Goal: Transaction & Acquisition: Book appointment/travel/reservation

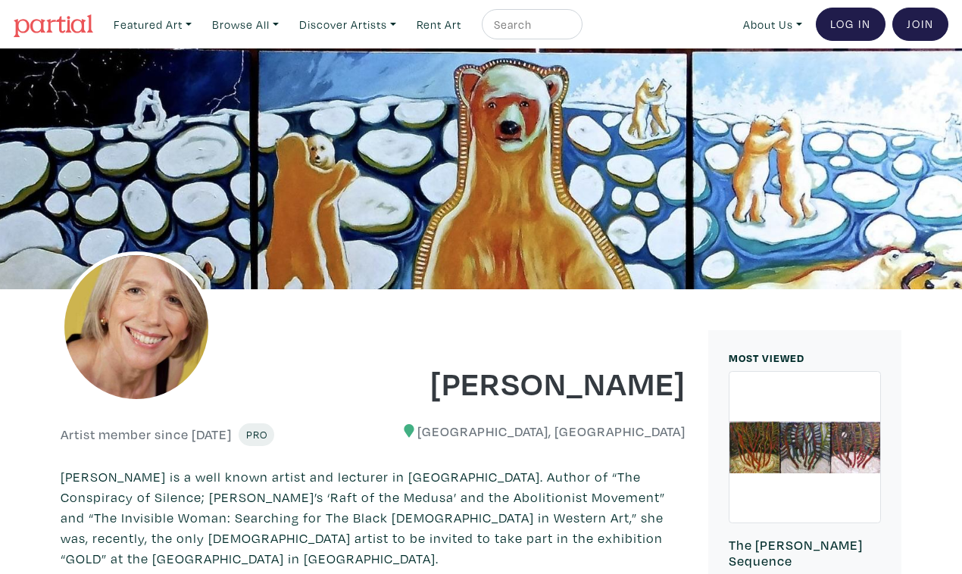
scroll to position [848, 0]
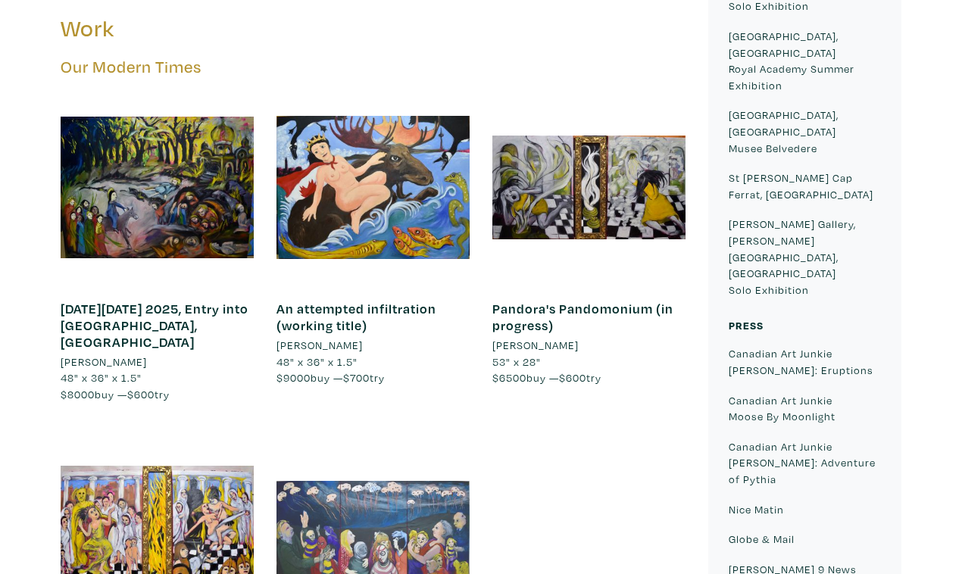
click at [412, 433] on div at bounding box center [372, 529] width 193 height 193
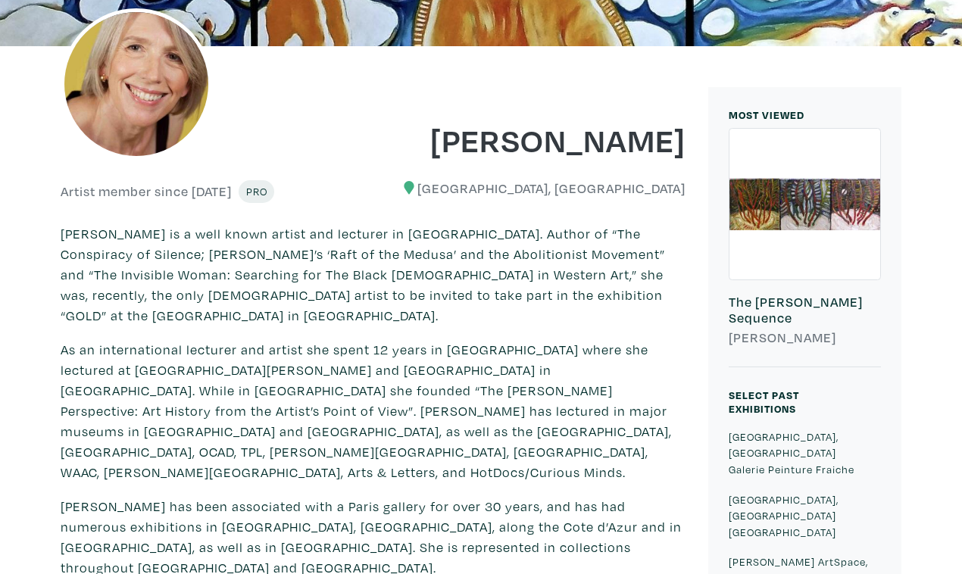
scroll to position [0, 0]
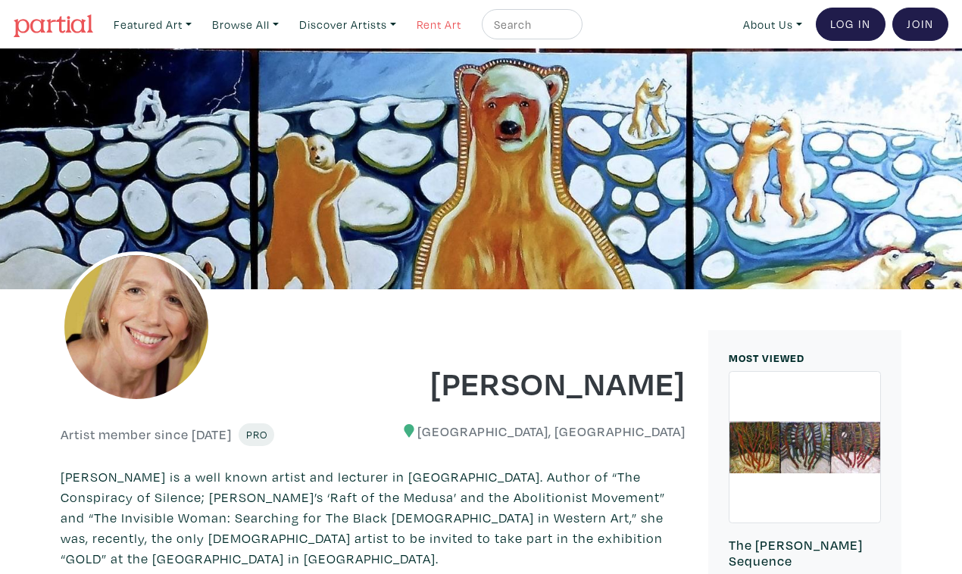
click at [415, 20] on link "Rent Art" at bounding box center [439, 24] width 58 height 31
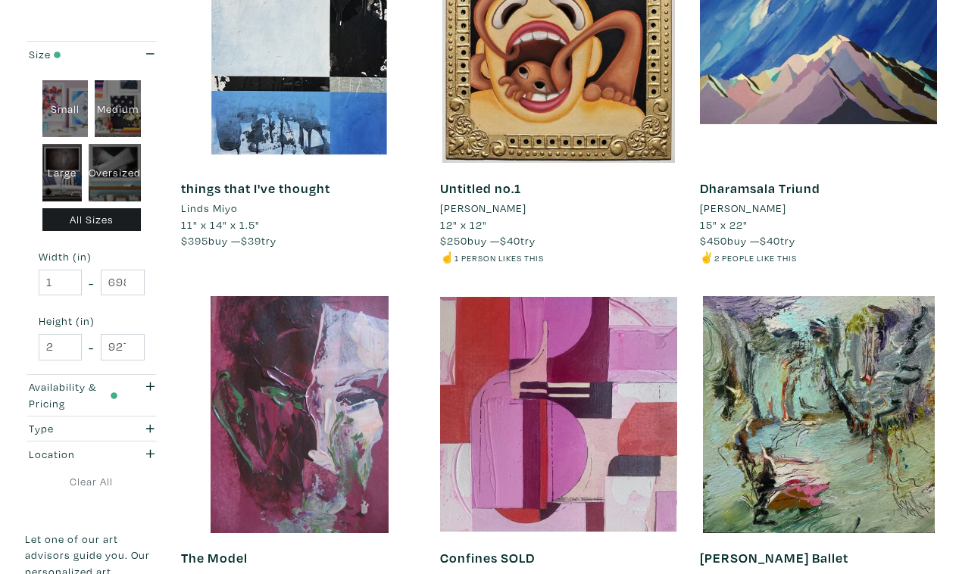
scroll to position [2614, 0]
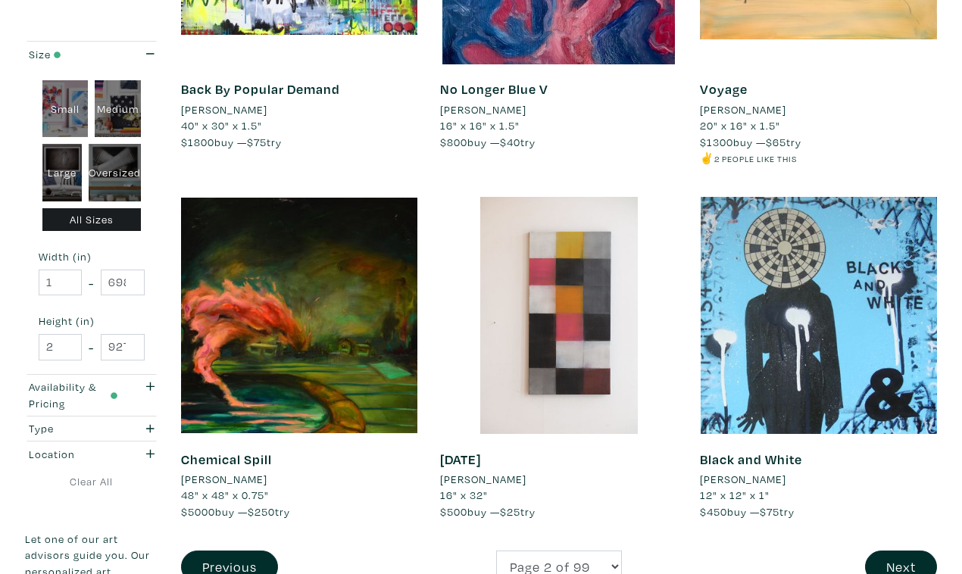
scroll to position [2729, 0]
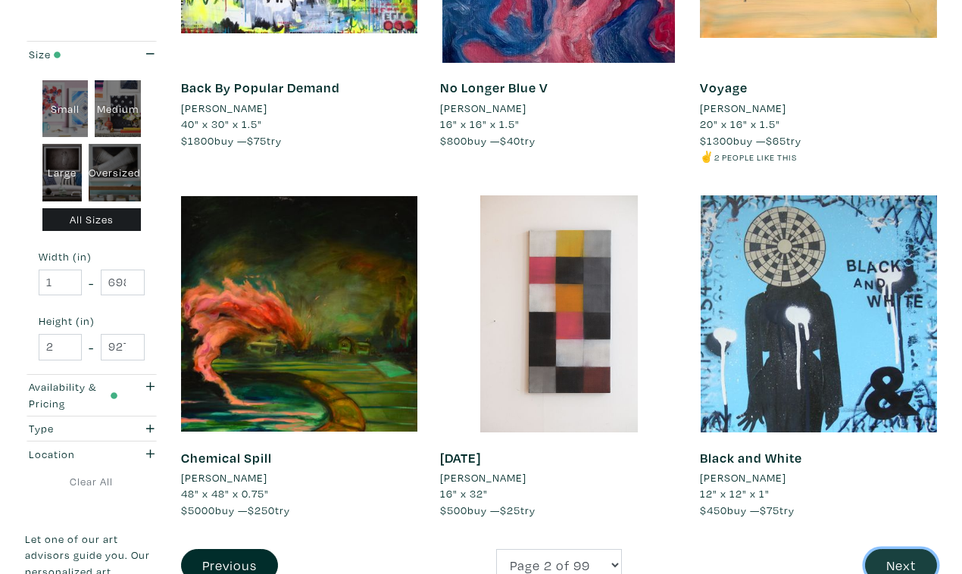
click at [904, 549] on button "Next" at bounding box center [901, 565] width 72 height 33
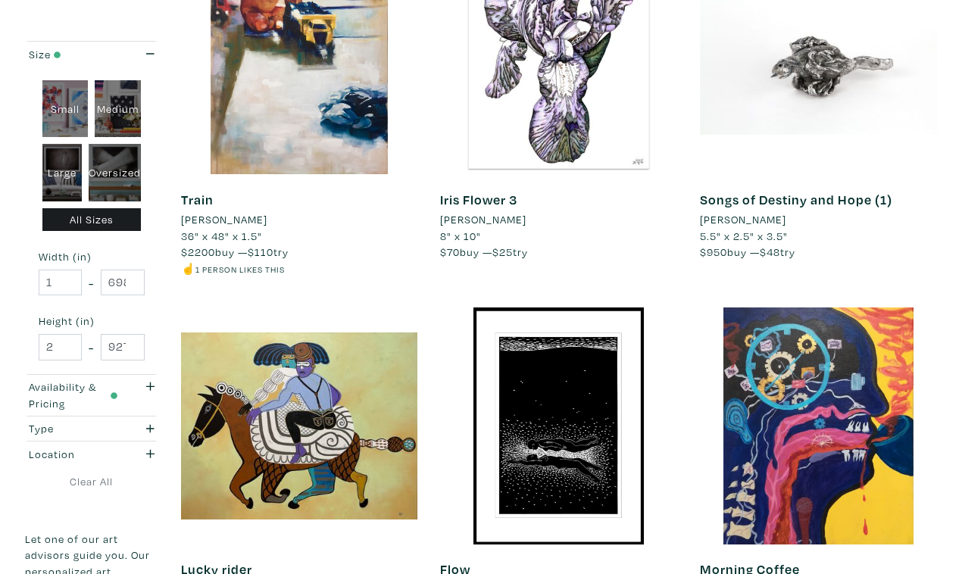
scroll to position [2603, 0]
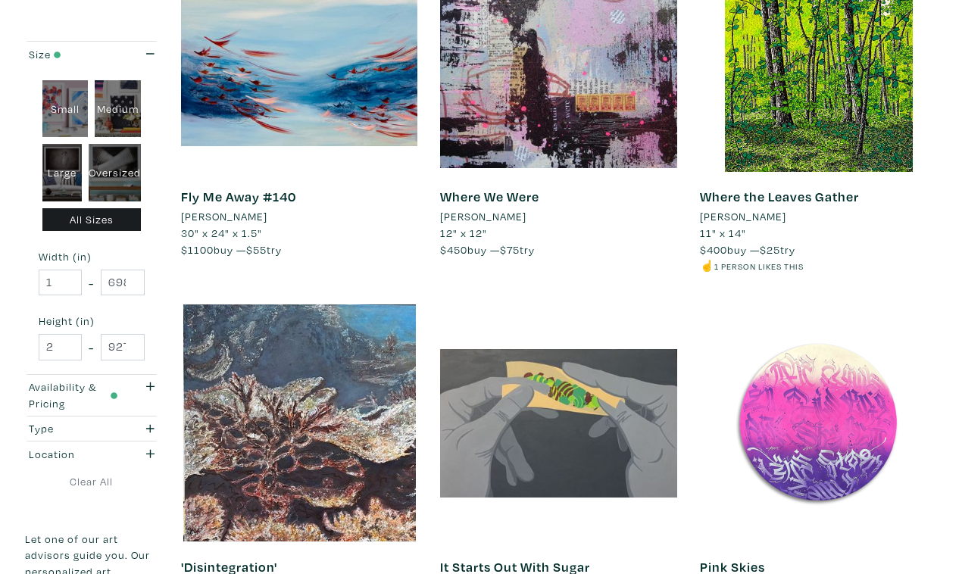
scroll to position [2592, 0]
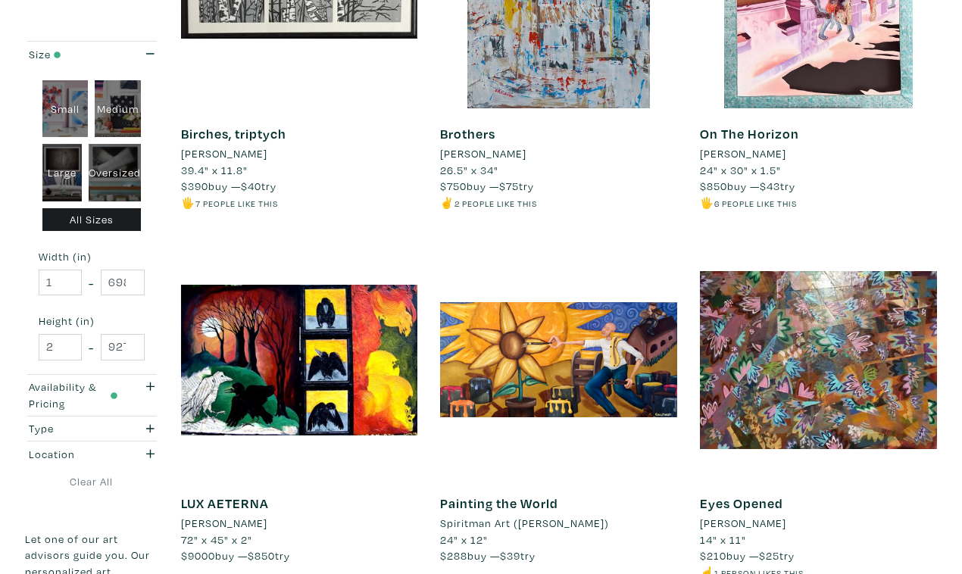
scroll to position [2667, 0]
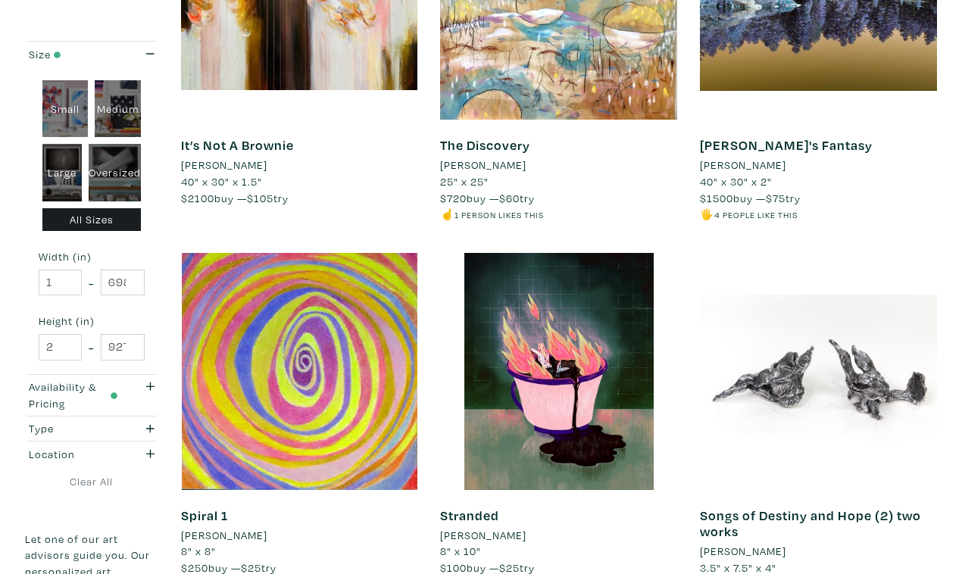
scroll to position [2639, 0]
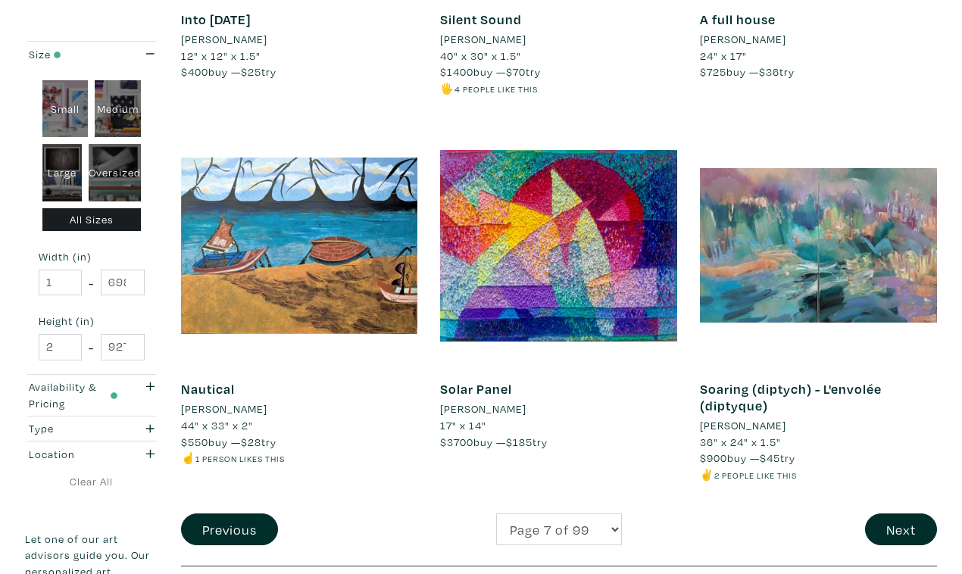
scroll to position [2819, 0]
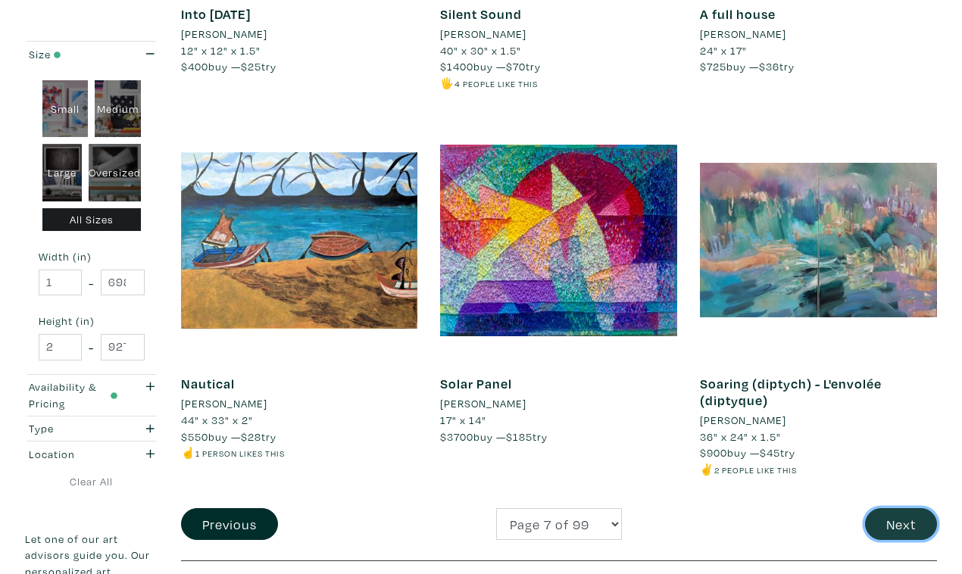
click at [903, 508] on button "Next" at bounding box center [901, 524] width 72 height 33
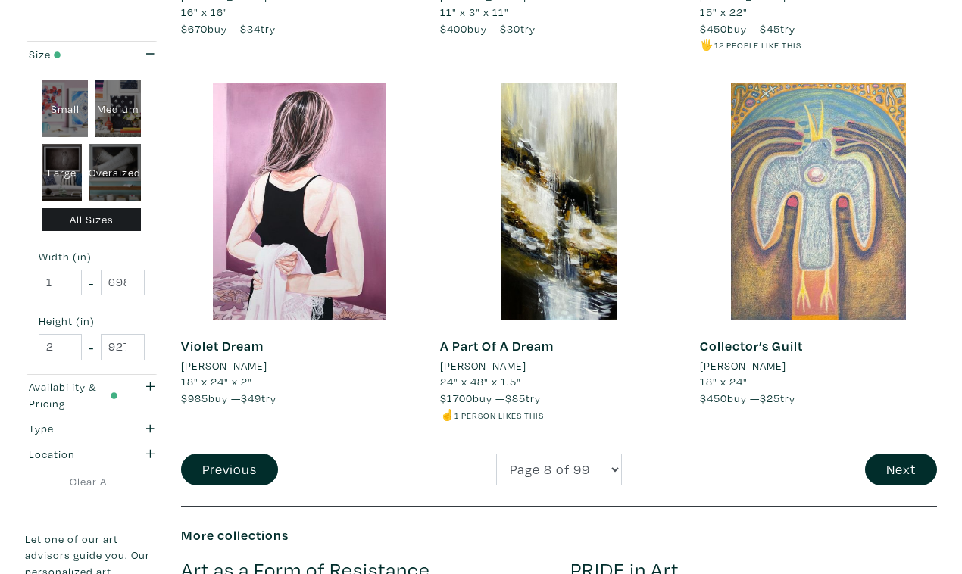
scroll to position [2842, 0]
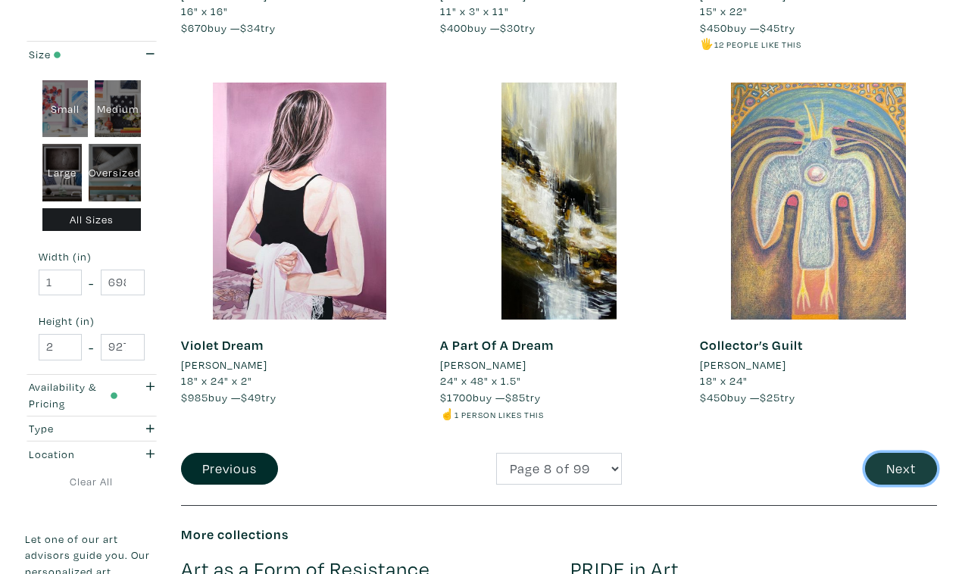
click at [899, 453] on button "Next" at bounding box center [901, 469] width 72 height 33
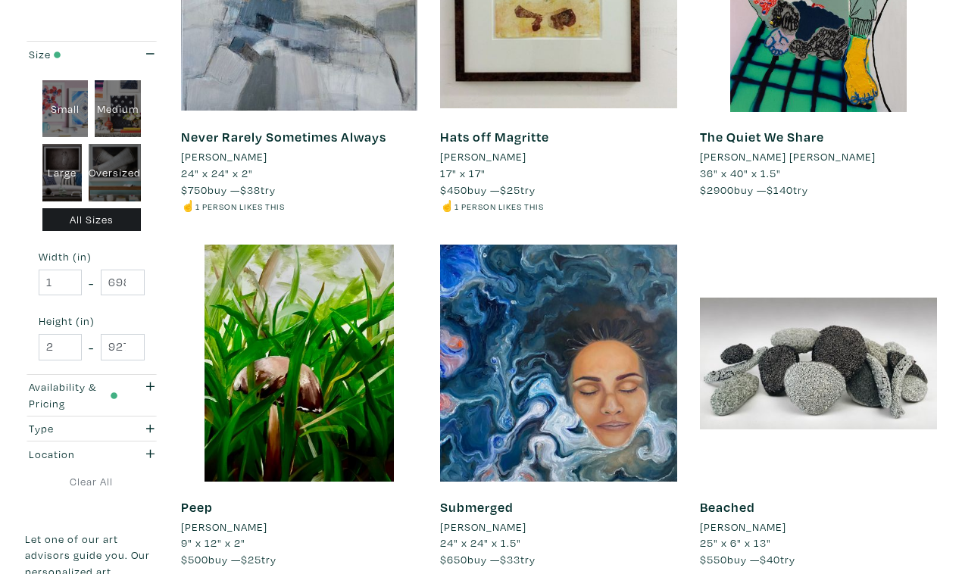
scroll to position [2650, 0]
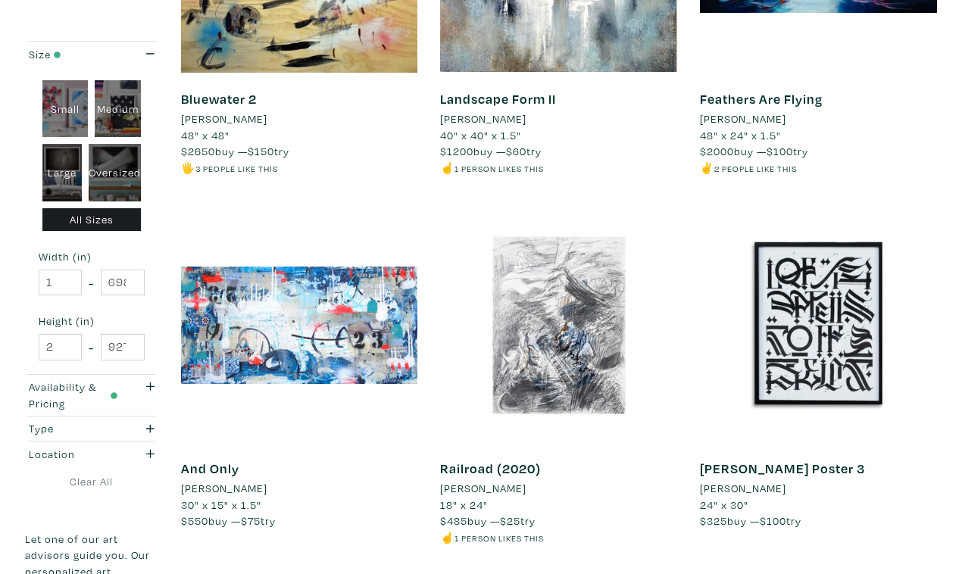
scroll to position [2702, 0]
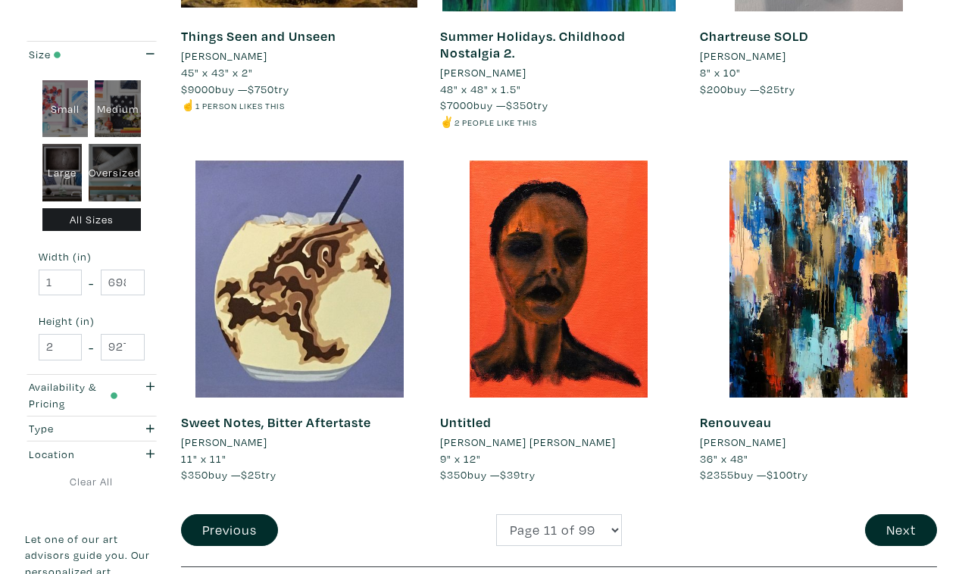
scroll to position [2752, 0]
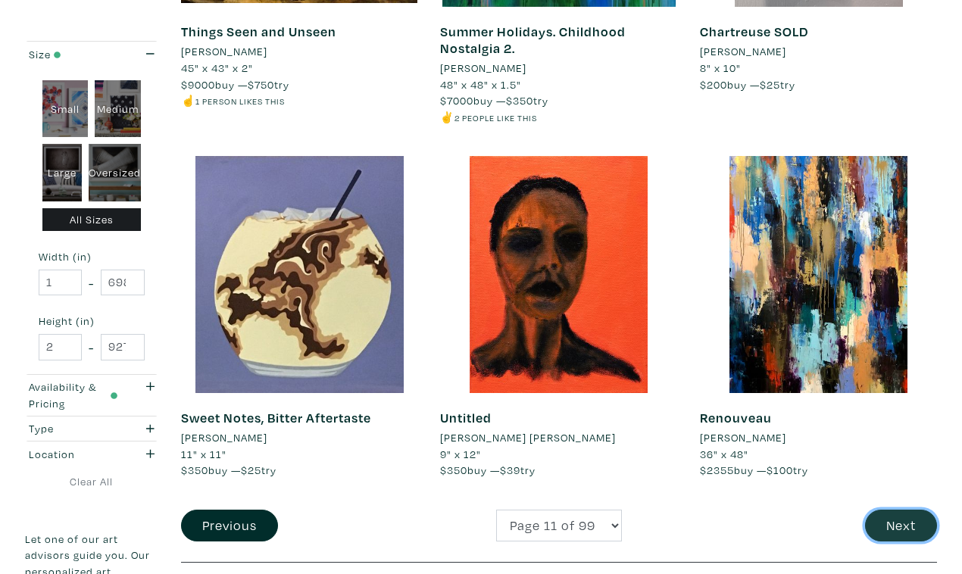
click at [909, 510] on button "Next" at bounding box center [901, 526] width 72 height 33
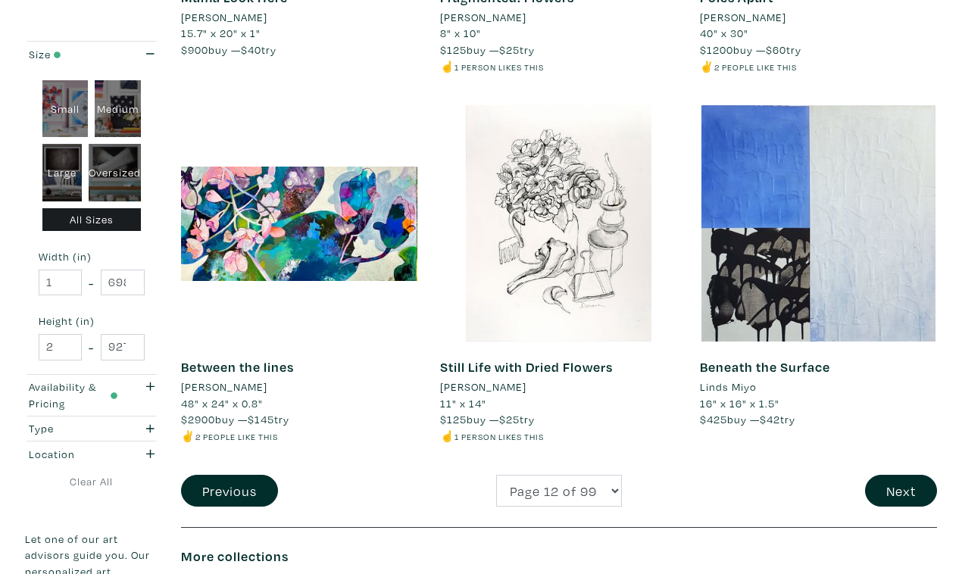
scroll to position [2773, 0]
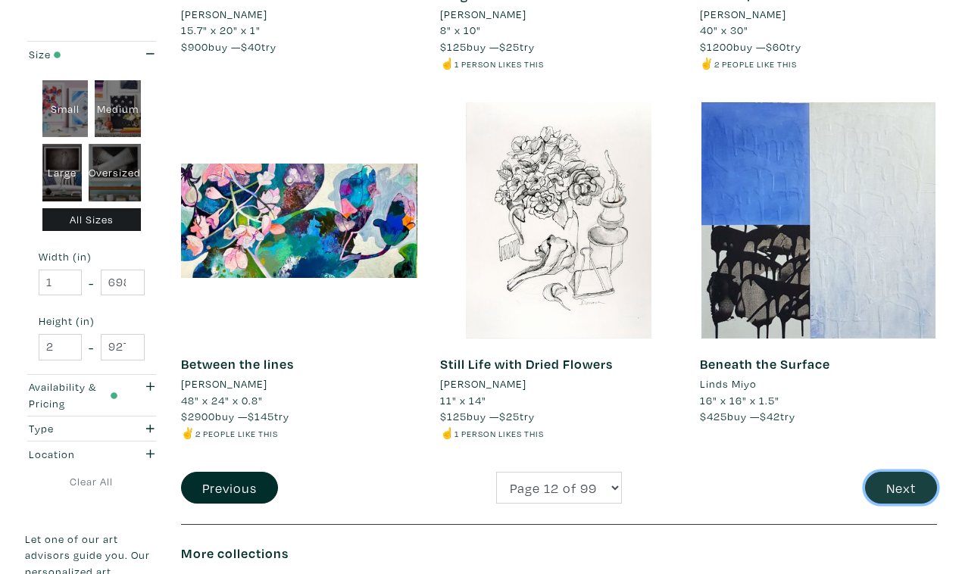
click at [904, 472] on button "Next" at bounding box center [901, 488] width 72 height 33
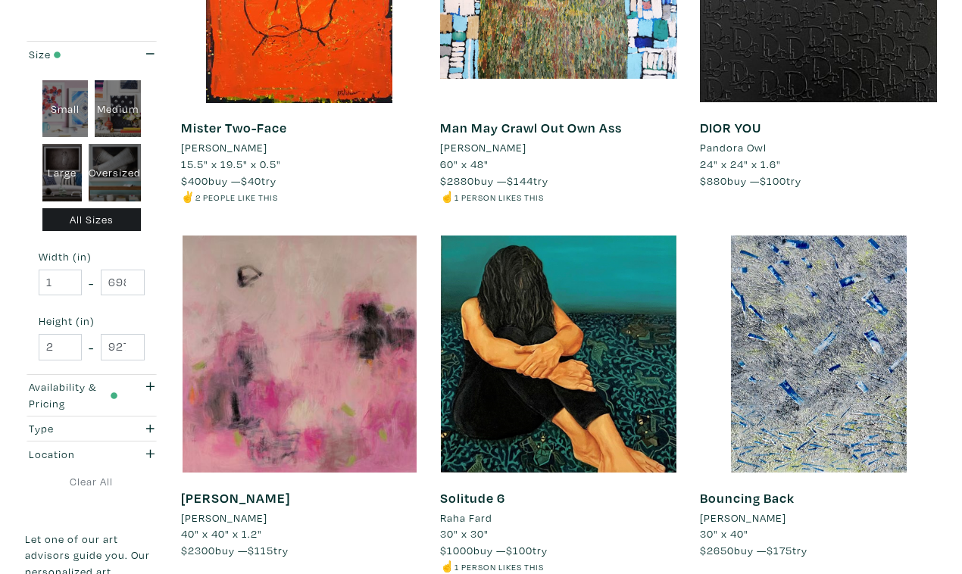
scroll to position [2658, 0]
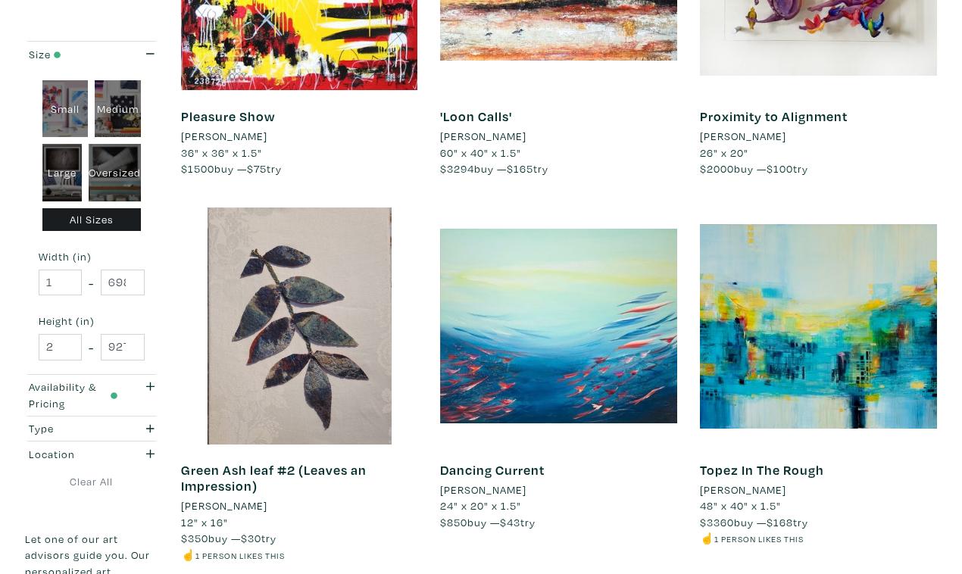
scroll to position [2709, 0]
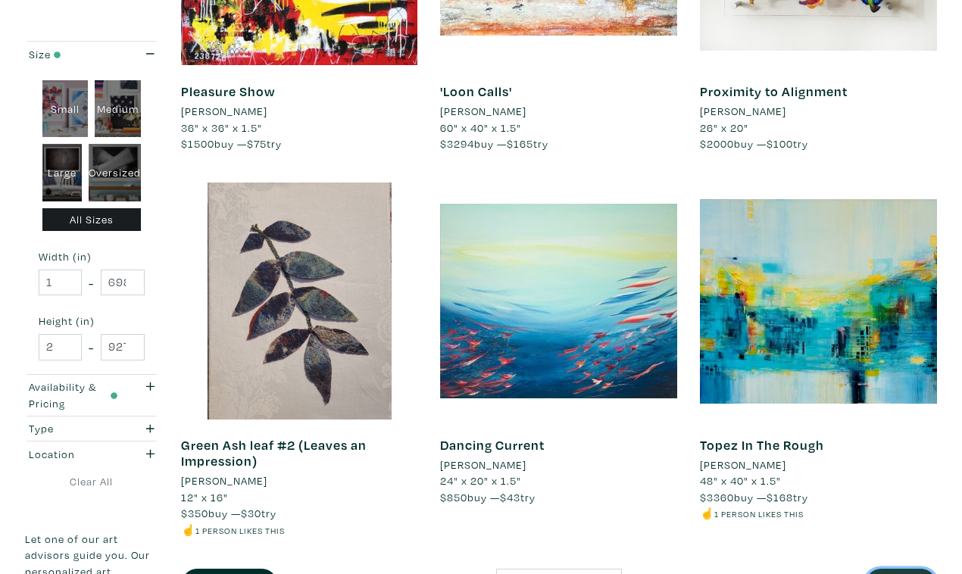
click at [903, 569] on button "Next" at bounding box center [901, 585] width 72 height 33
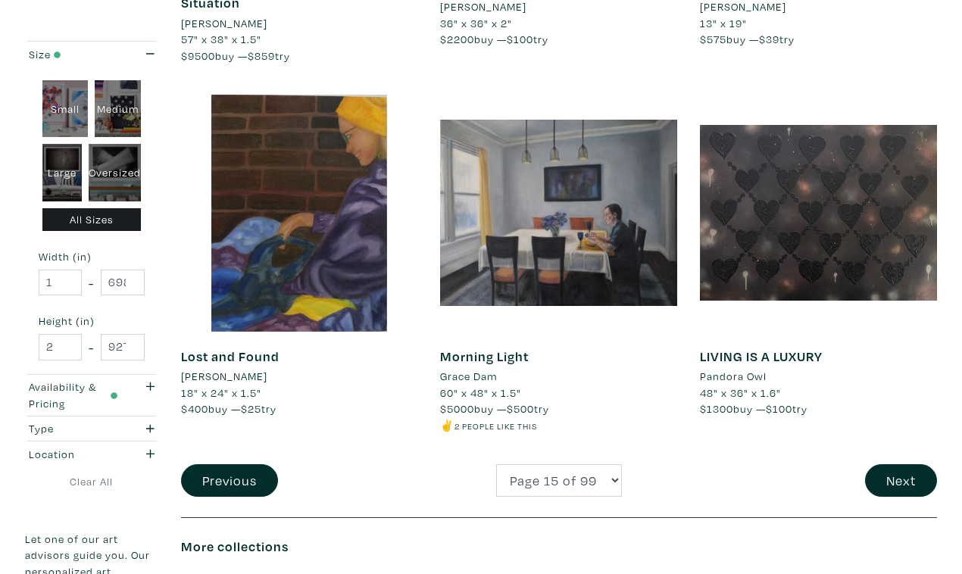
scroll to position [2814, 0]
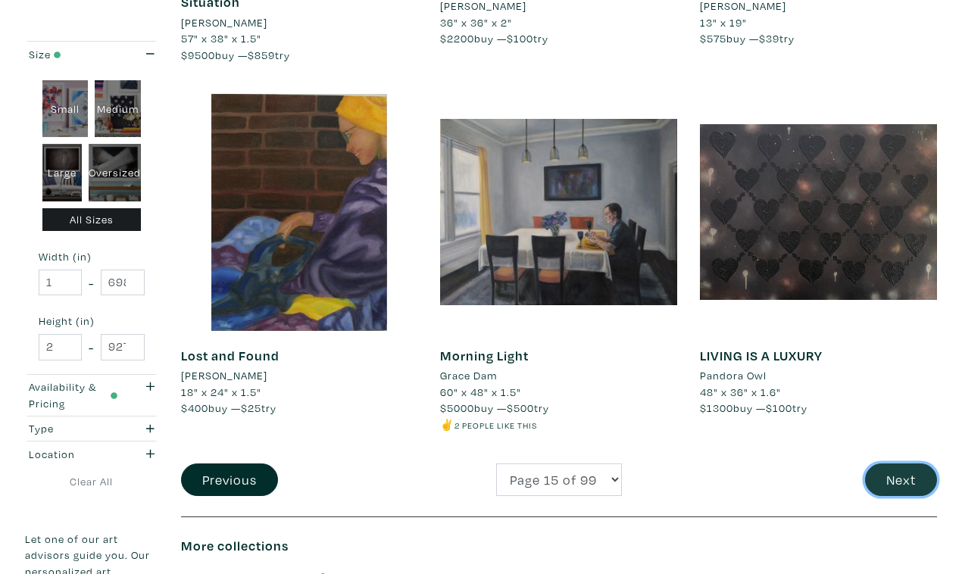
click at [899, 463] on button "Next" at bounding box center [901, 479] width 72 height 33
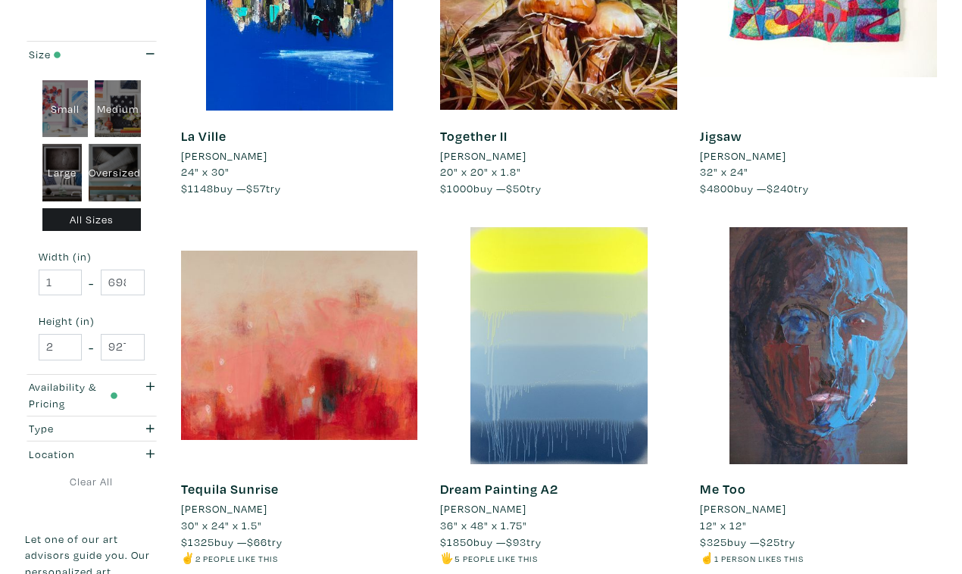
scroll to position [2636, 0]
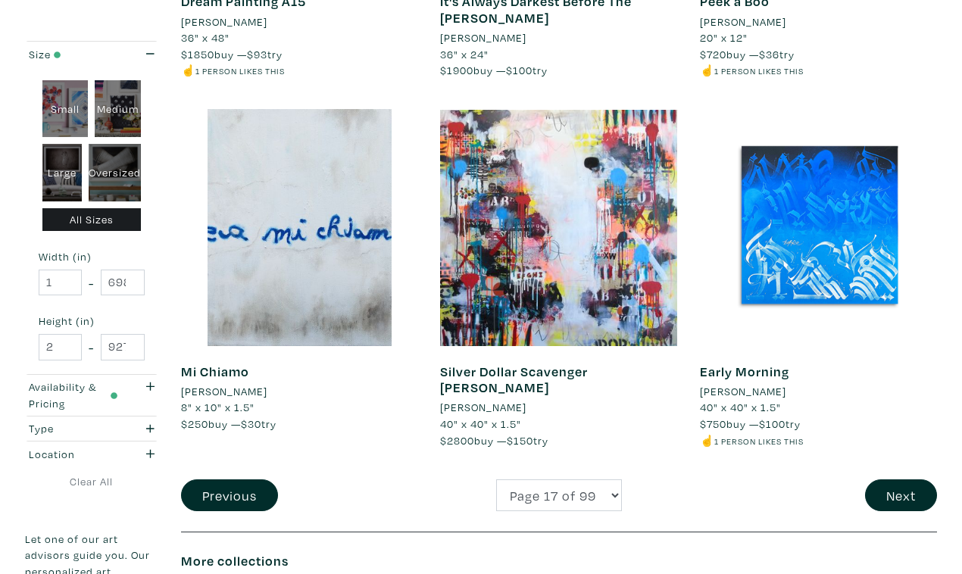
scroll to position [2820, 0]
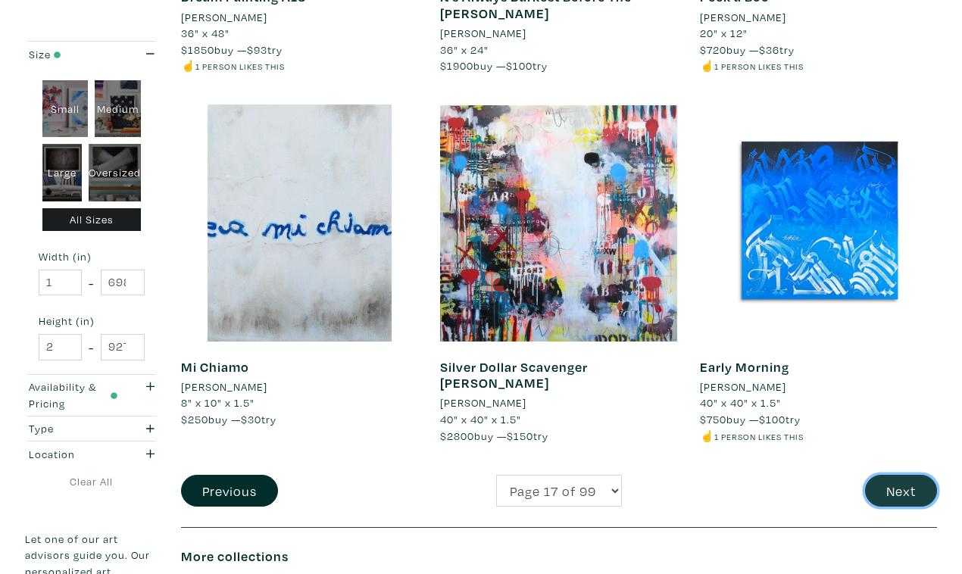
click at [898, 475] on button "Next" at bounding box center [901, 491] width 72 height 33
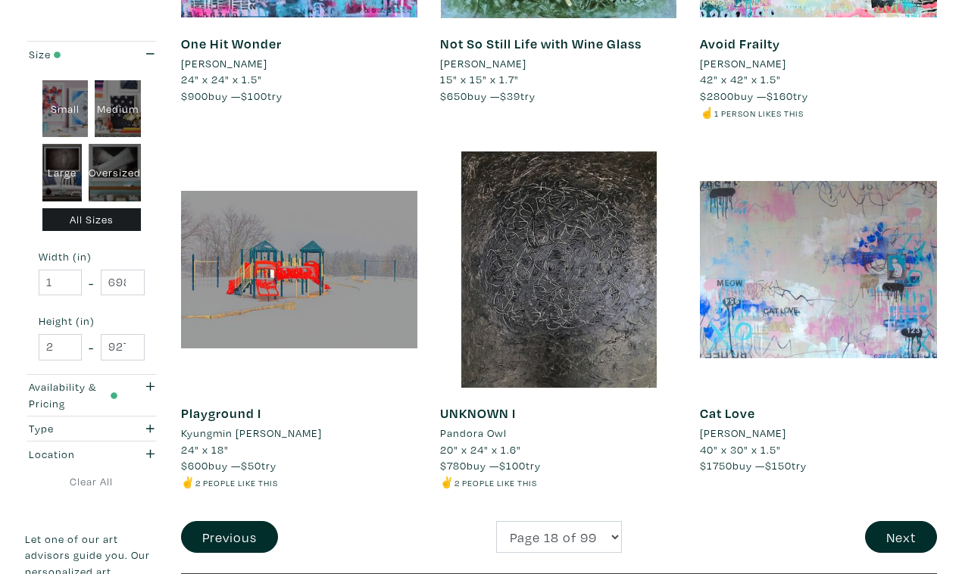
scroll to position [2811, 0]
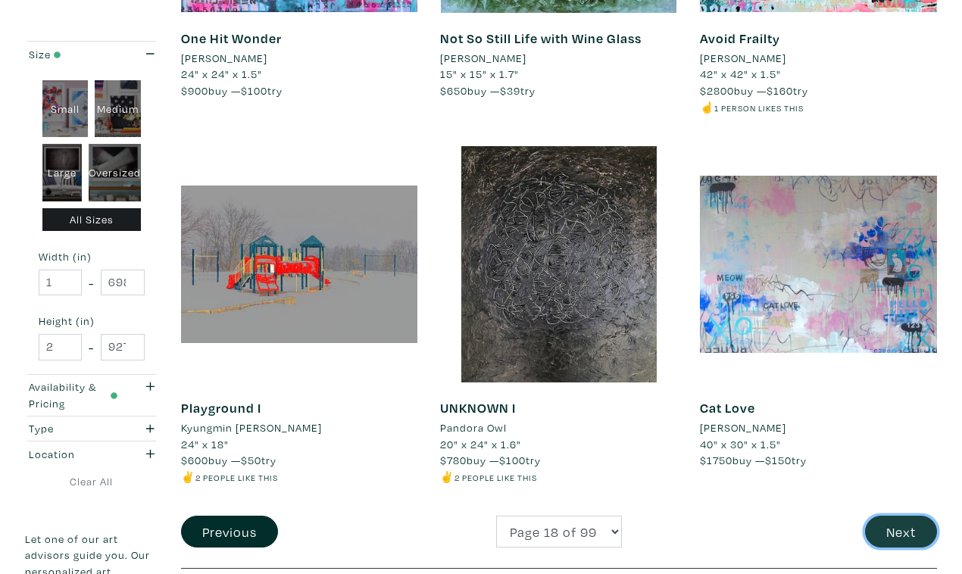
click at [910, 516] on button "Next" at bounding box center [901, 532] width 72 height 33
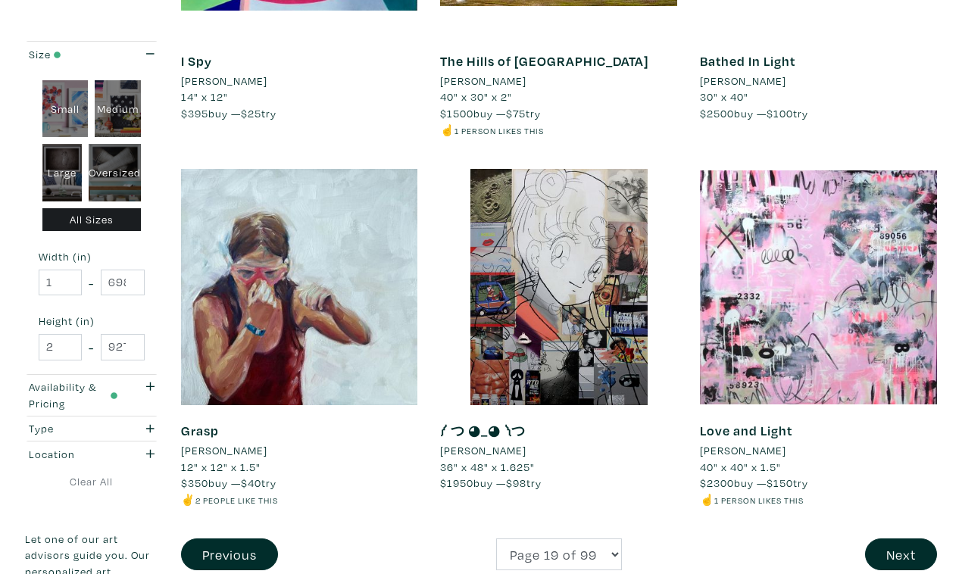
scroll to position [2708, 0]
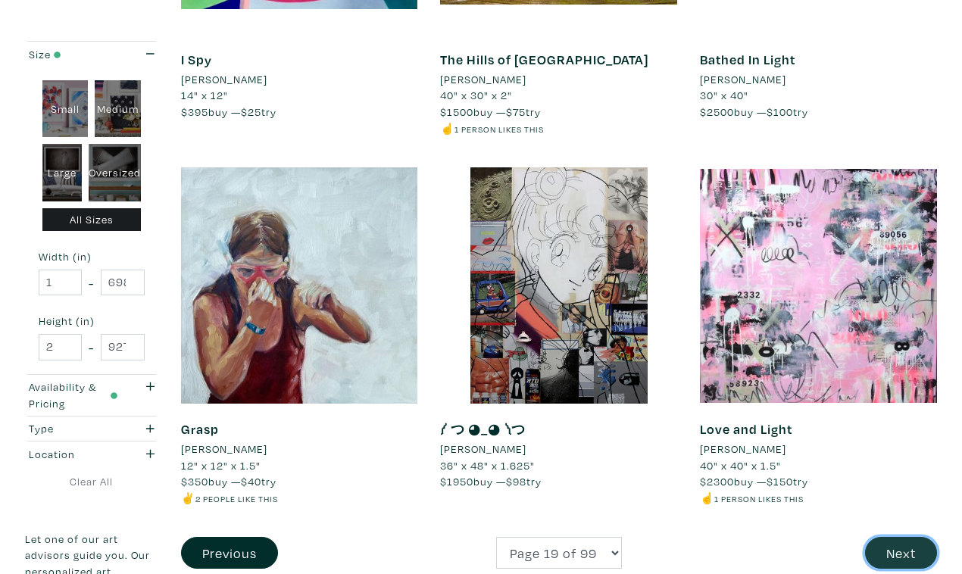
click at [908, 537] on button "Next" at bounding box center [901, 553] width 72 height 33
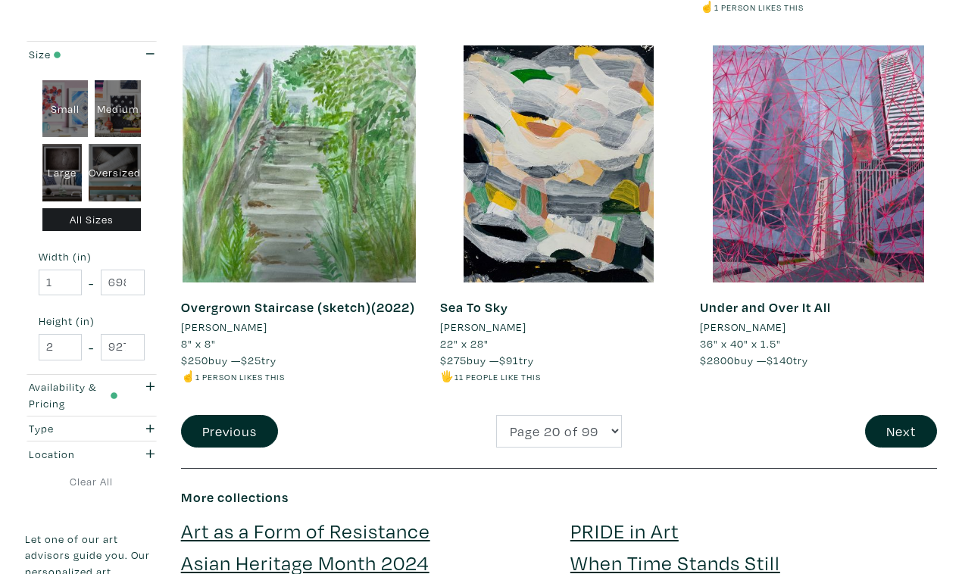
scroll to position [2901, 0]
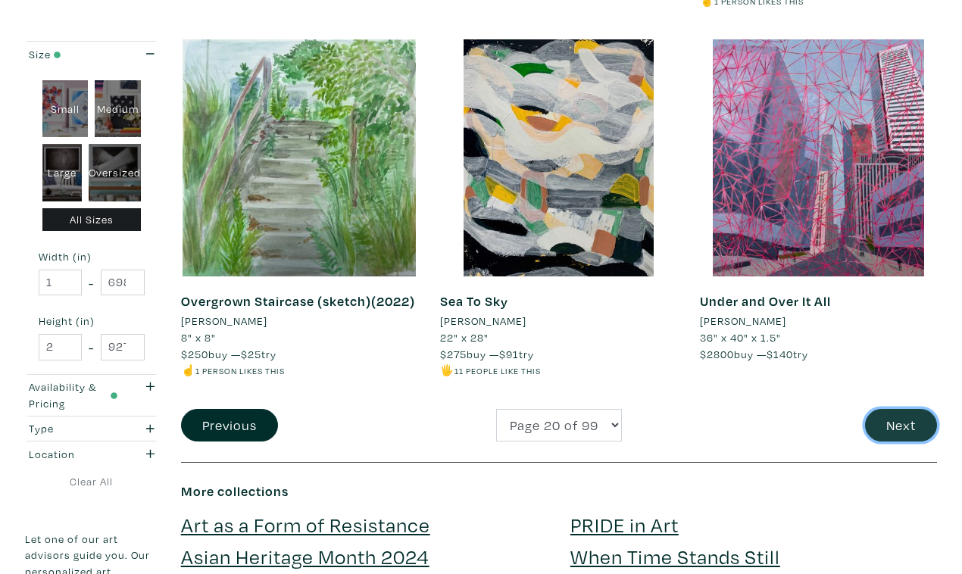
click at [900, 409] on button "Next" at bounding box center [901, 425] width 72 height 33
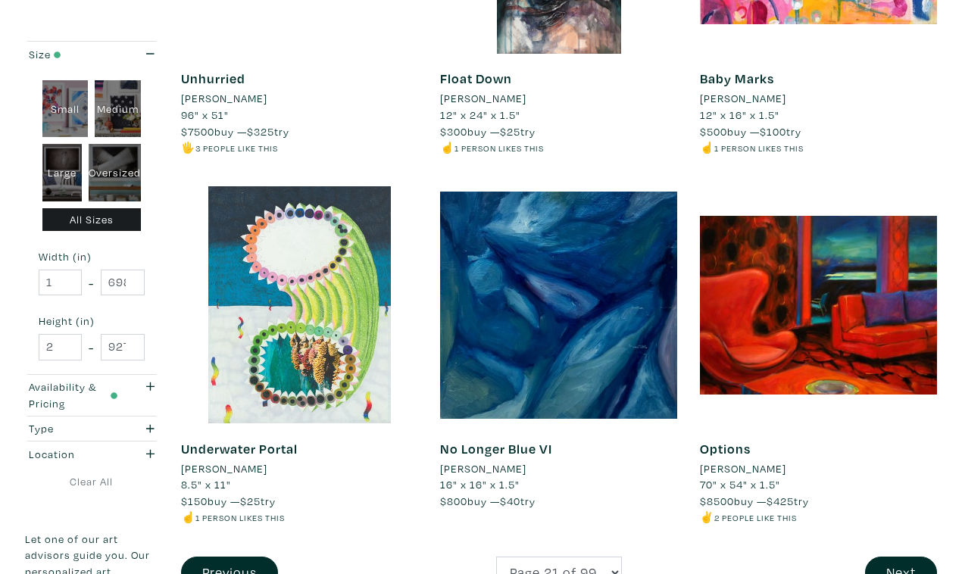
scroll to position [2711, 0]
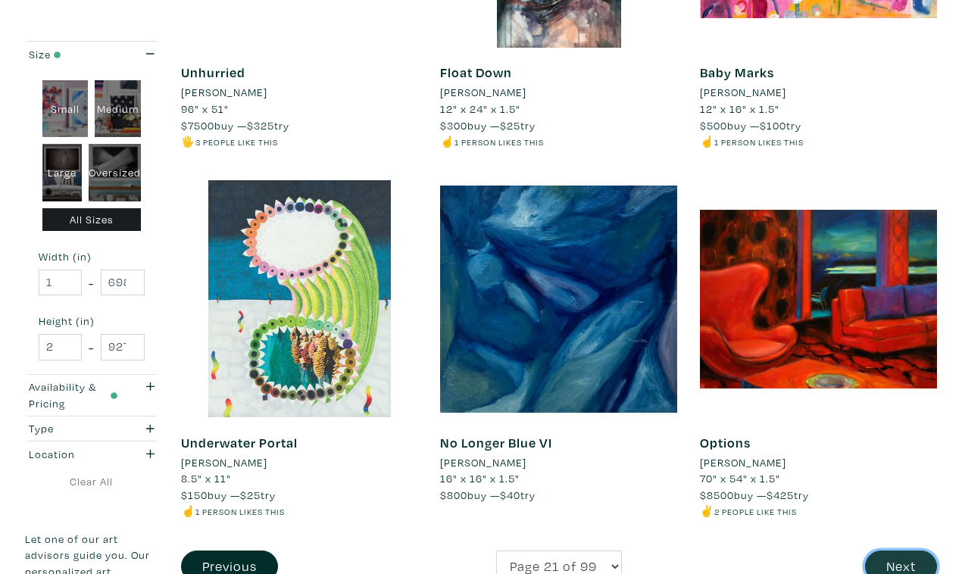
click at [896, 551] on button "Next" at bounding box center [901, 567] width 72 height 33
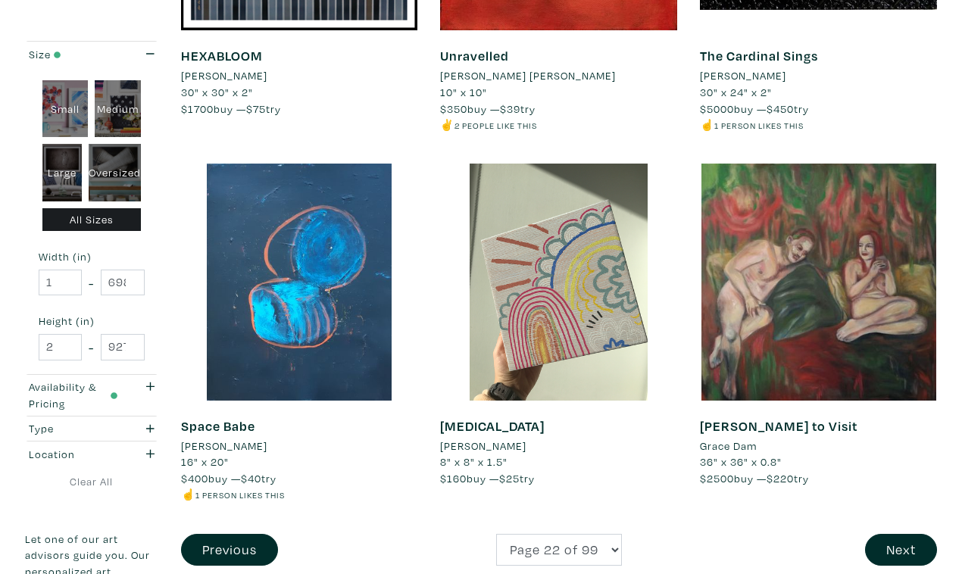
scroll to position [2731, 0]
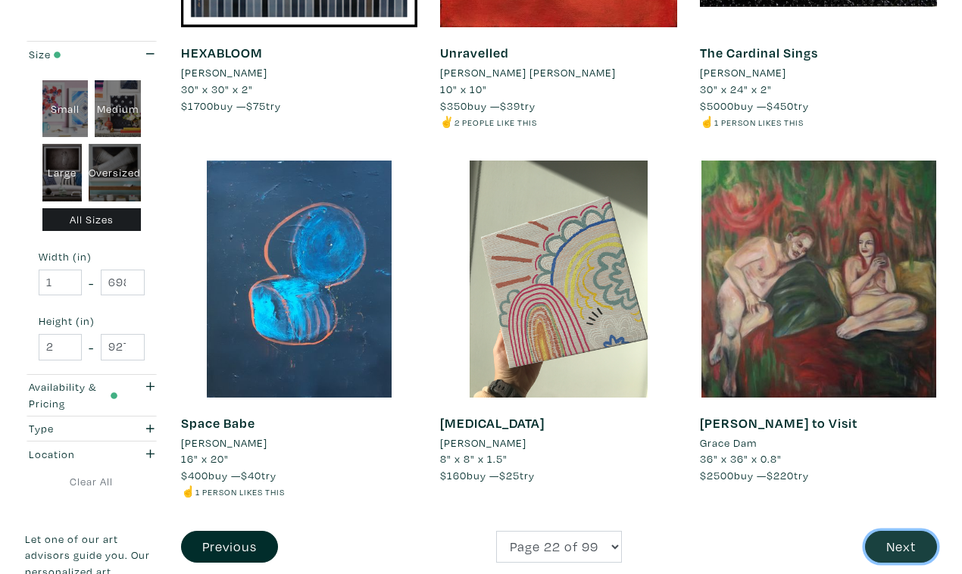
click at [904, 531] on button "Next" at bounding box center [901, 547] width 72 height 33
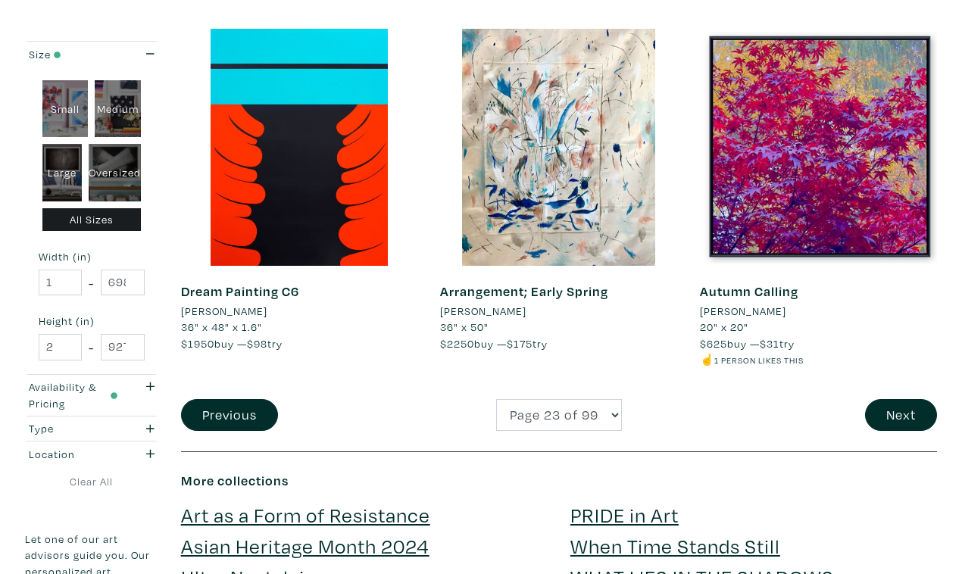
scroll to position [2878, 0]
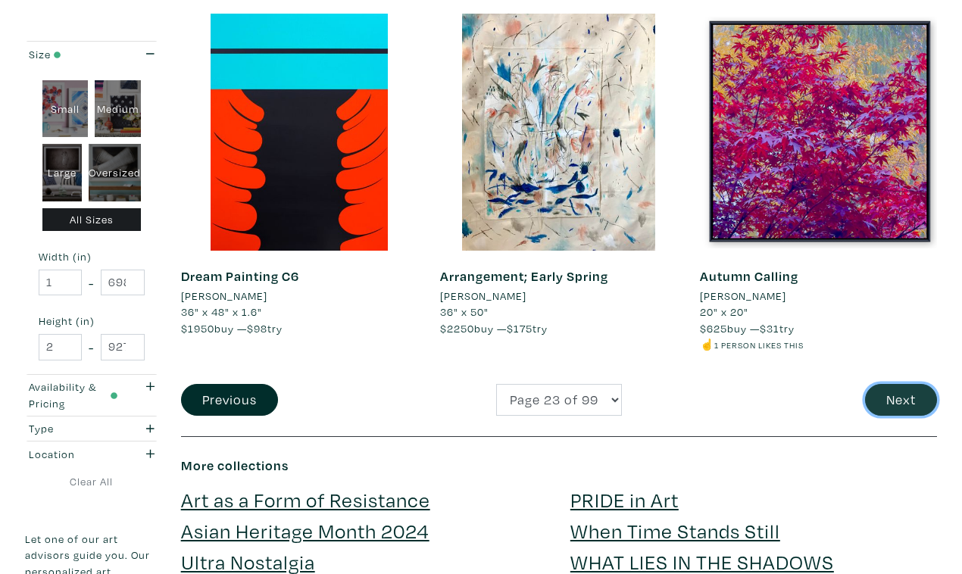
click at [888, 384] on button "Next" at bounding box center [901, 400] width 72 height 33
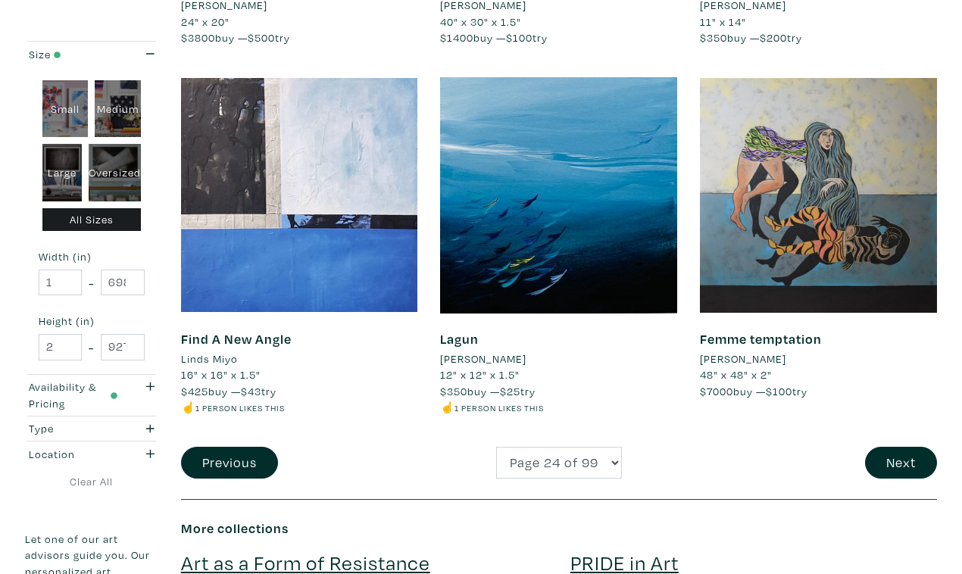
scroll to position [2816, 0]
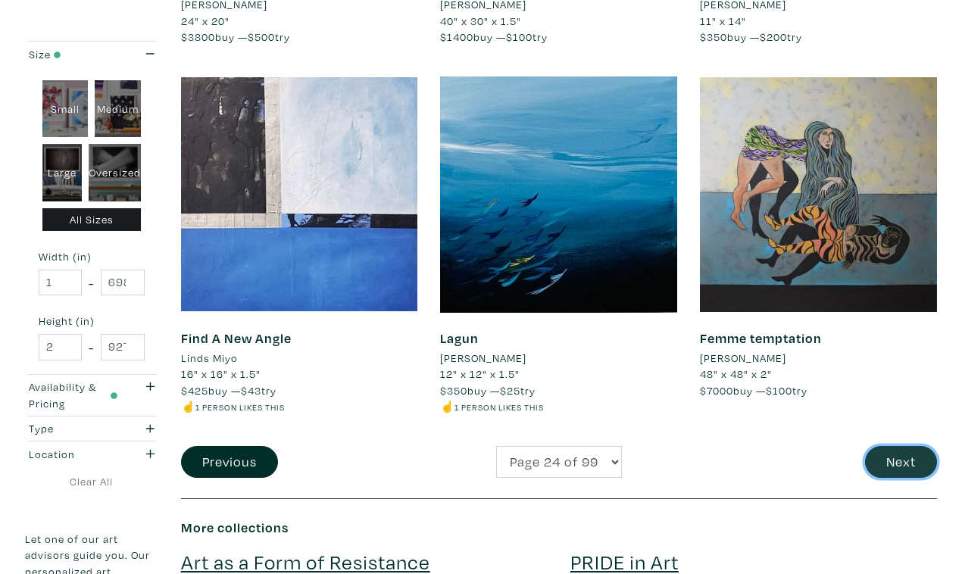
click at [894, 446] on button "Next" at bounding box center [901, 462] width 72 height 33
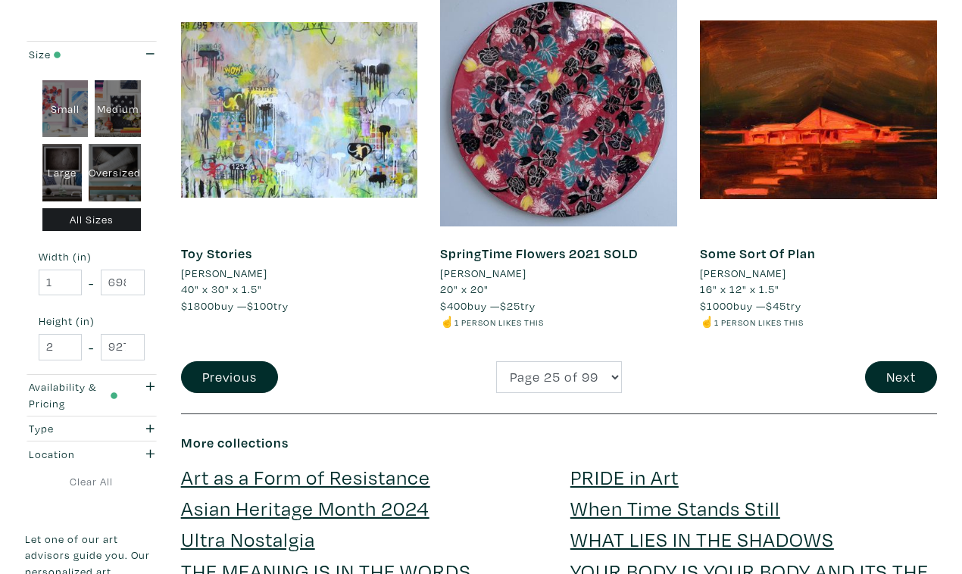
scroll to position [2903, 0]
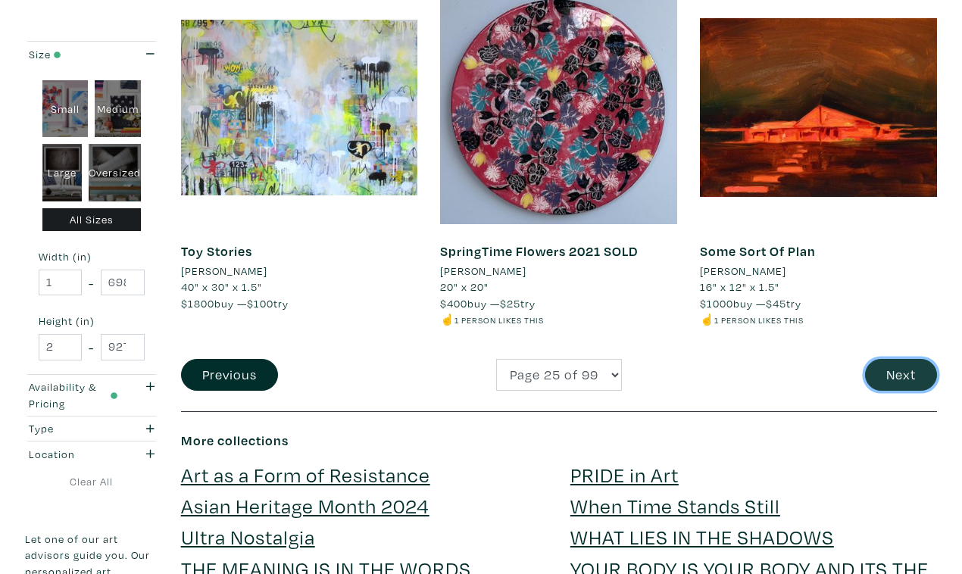
click at [897, 359] on button "Next" at bounding box center [901, 375] width 72 height 33
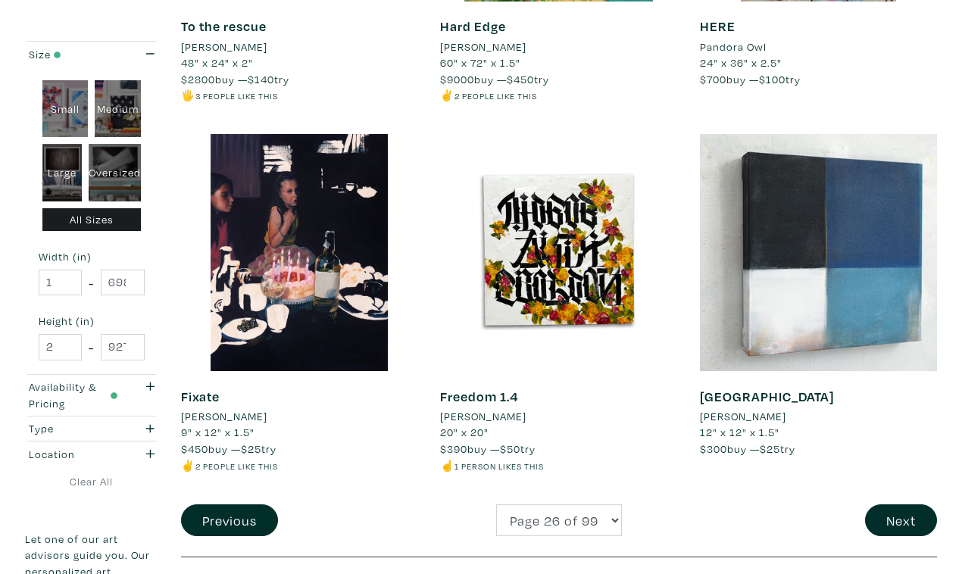
scroll to position [2798, 0]
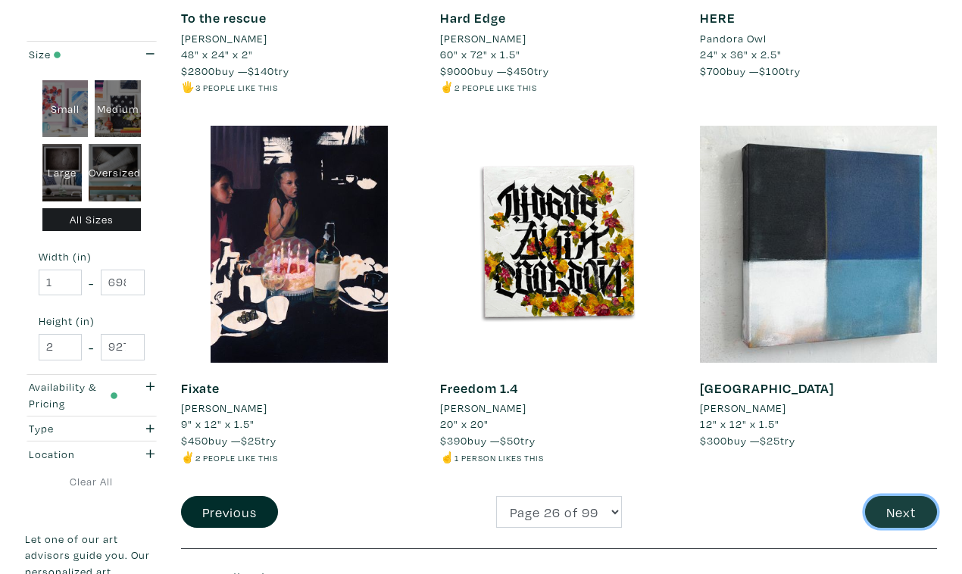
click at [900, 496] on button "Next" at bounding box center [901, 512] width 72 height 33
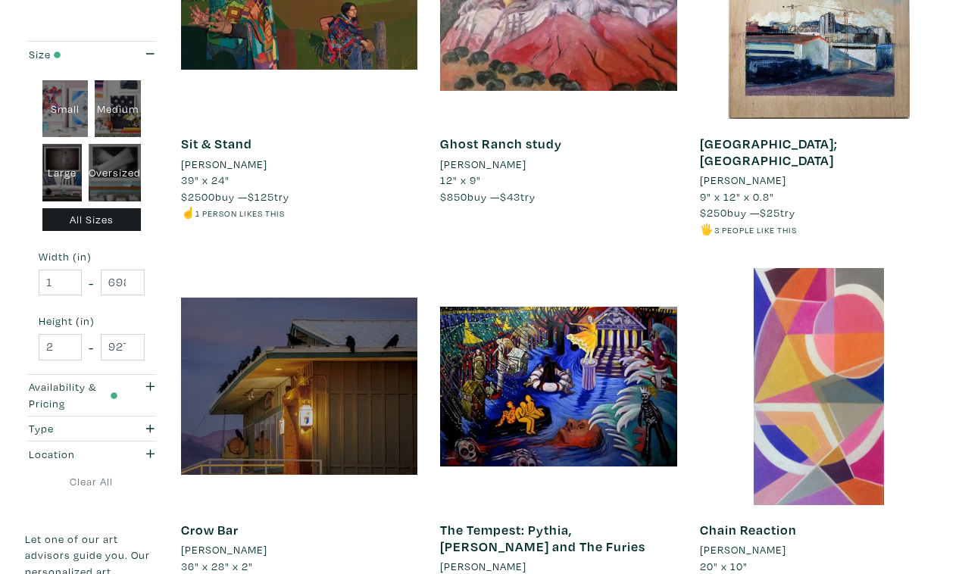
scroll to position [2678, 0]
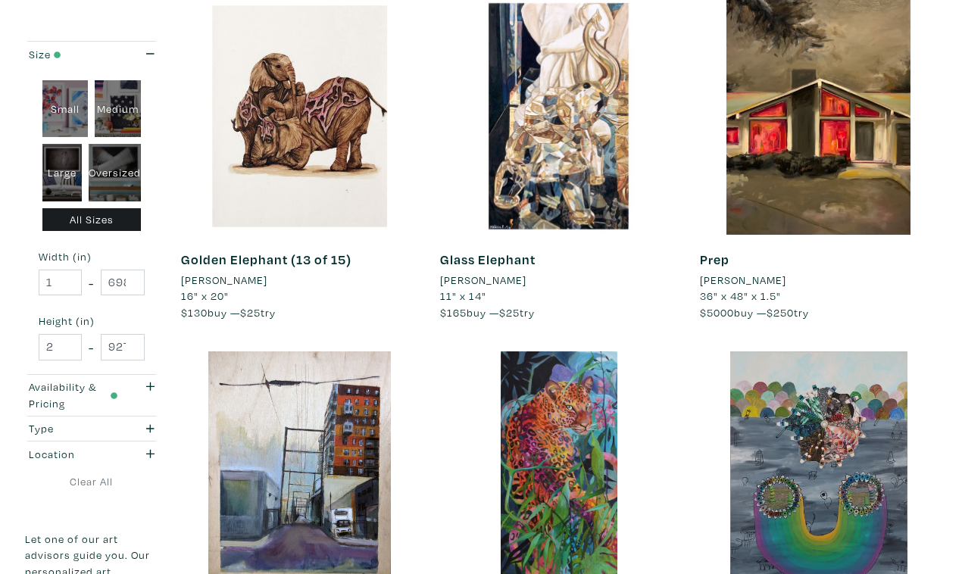
scroll to position [2564, 0]
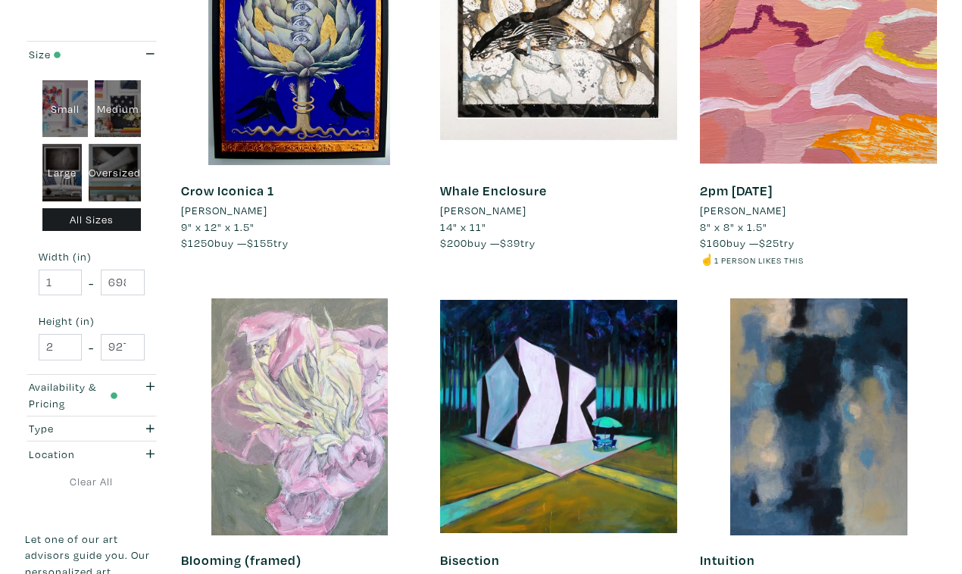
scroll to position [2612, 0]
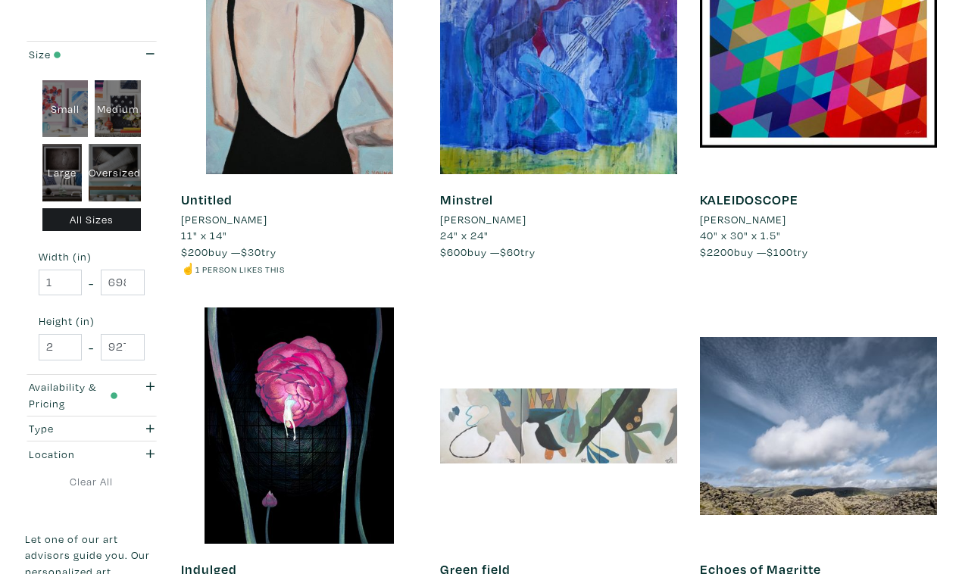
scroll to position [2648, 0]
